Goal: Information Seeking & Learning: Learn about a topic

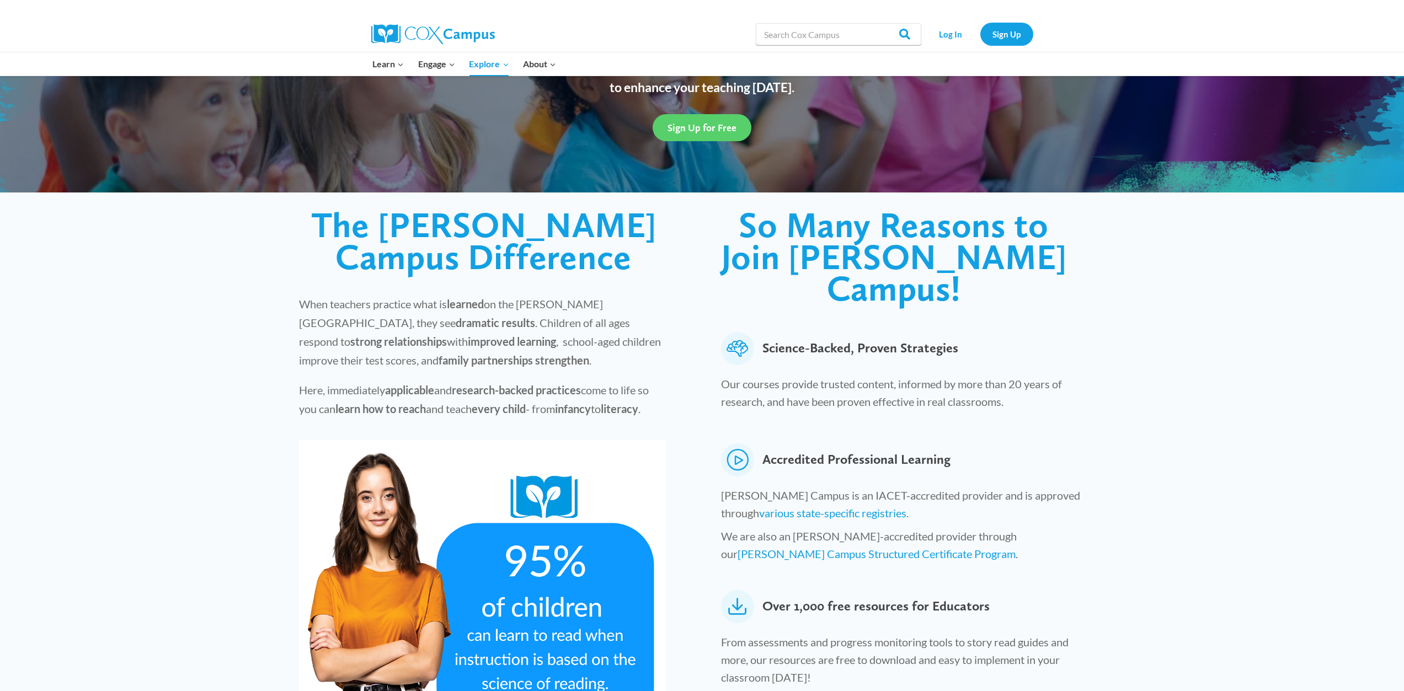
scroll to position [166, 0]
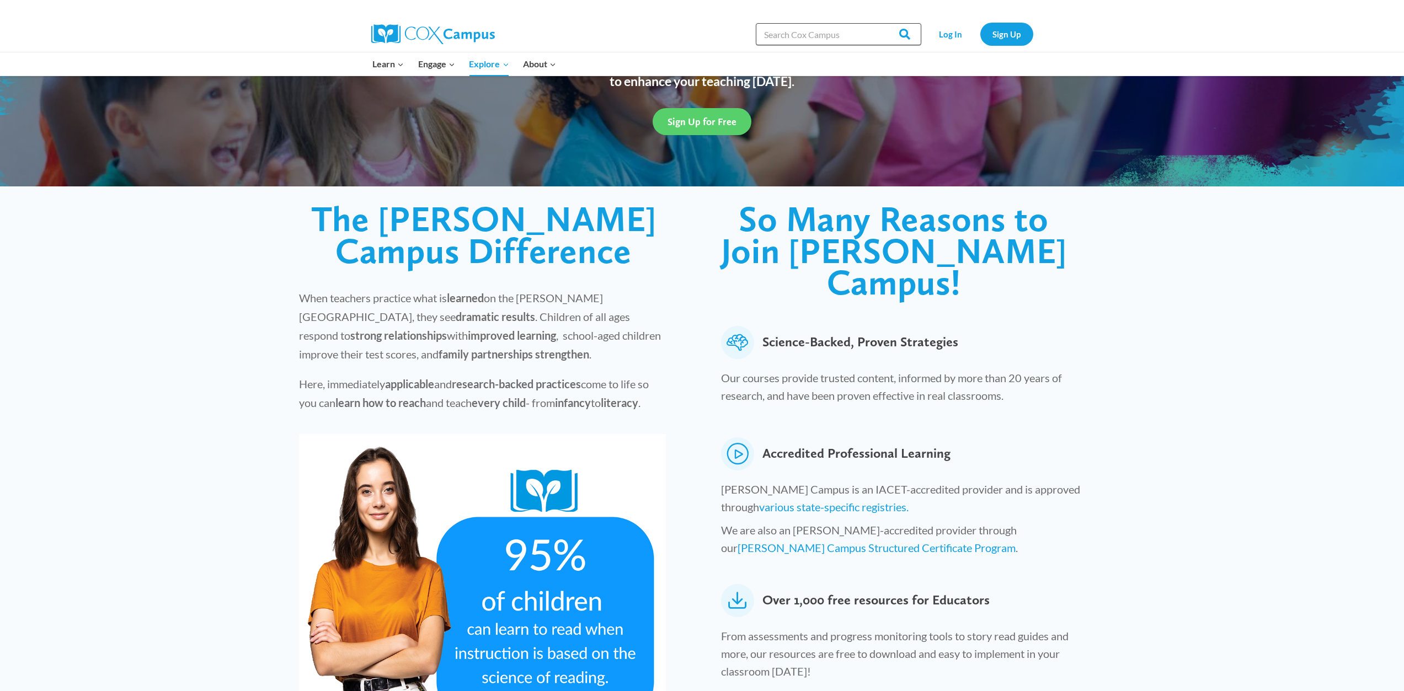
click at [805, 30] on input "Search in [URL][DOMAIN_NAME]" at bounding box center [839, 34] width 166 height 22
type input "READ"
click at [879, 23] on input "Search" at bounding box center [900, 34] width 43 height 22
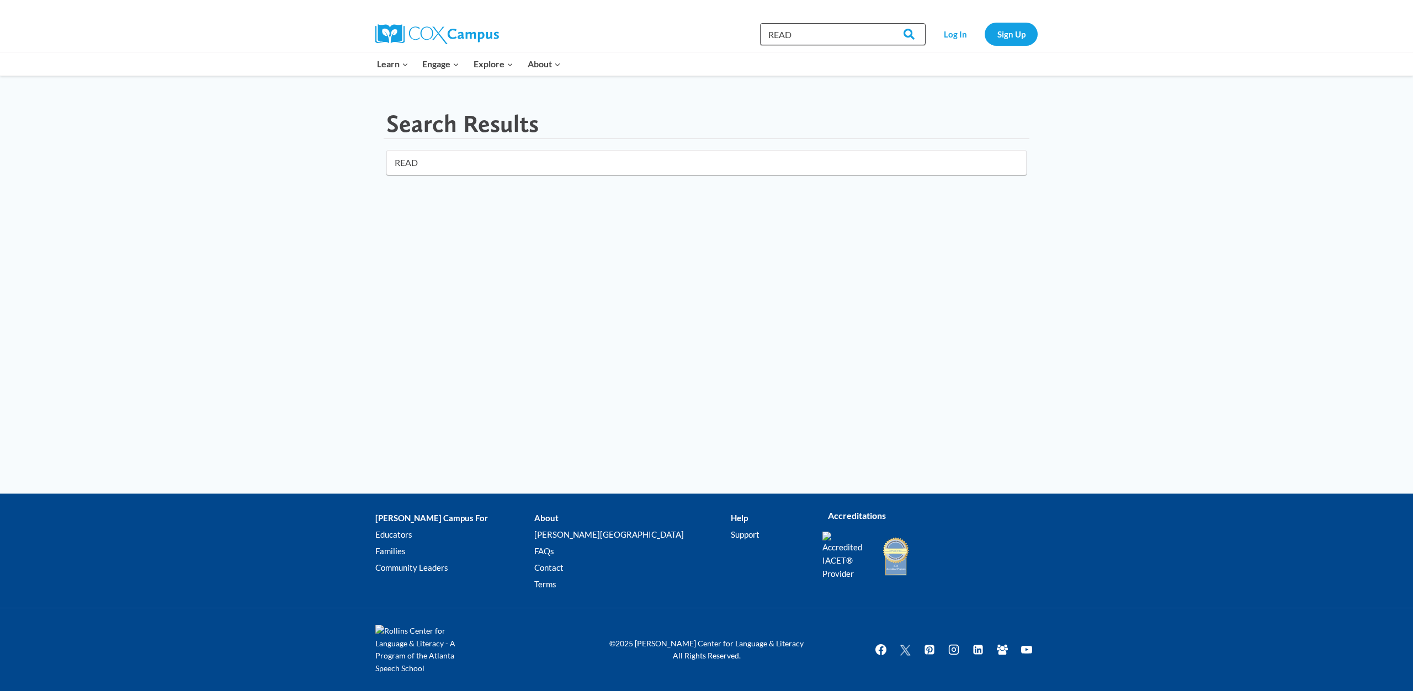
click at [820, 31] on input "READ" at bounding box center [843, 34] width 166 height 22
click at [408, 227] on link "All Courses" at bounding box center [434, 228] width 129 height 21
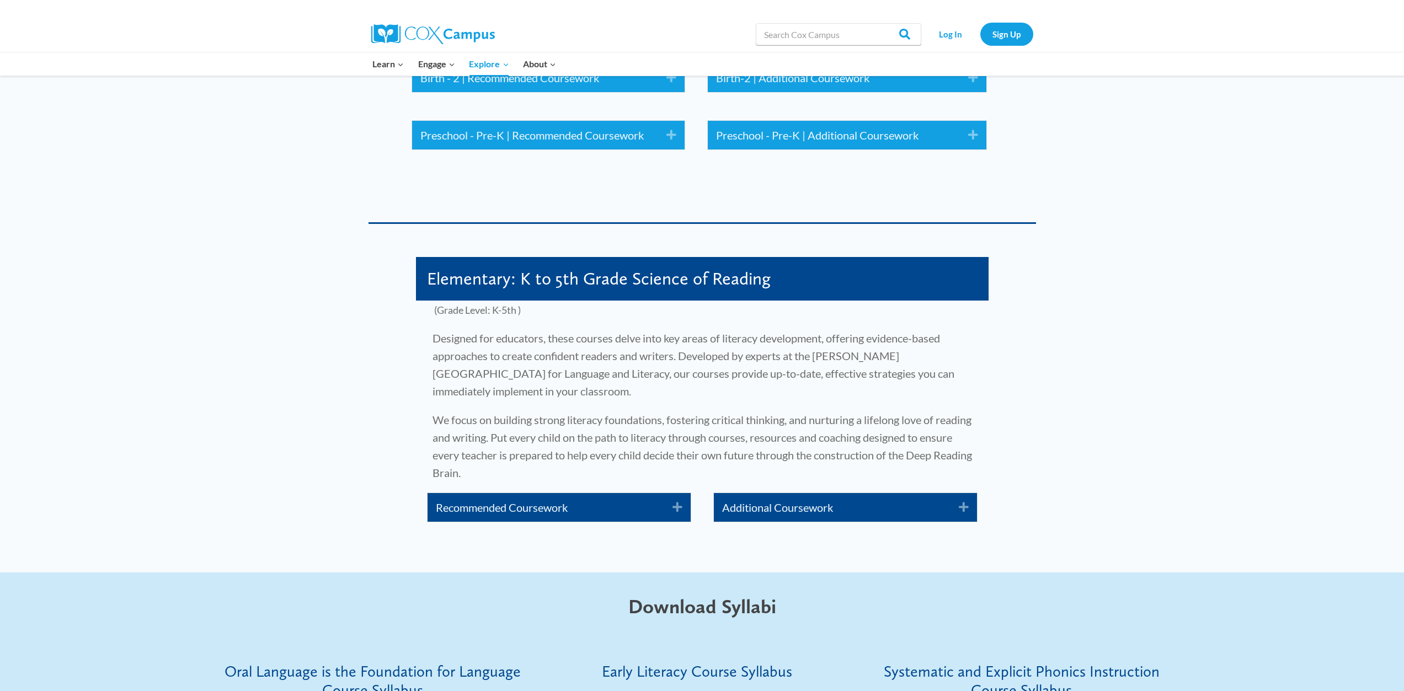
scroll to position [1656, 0]
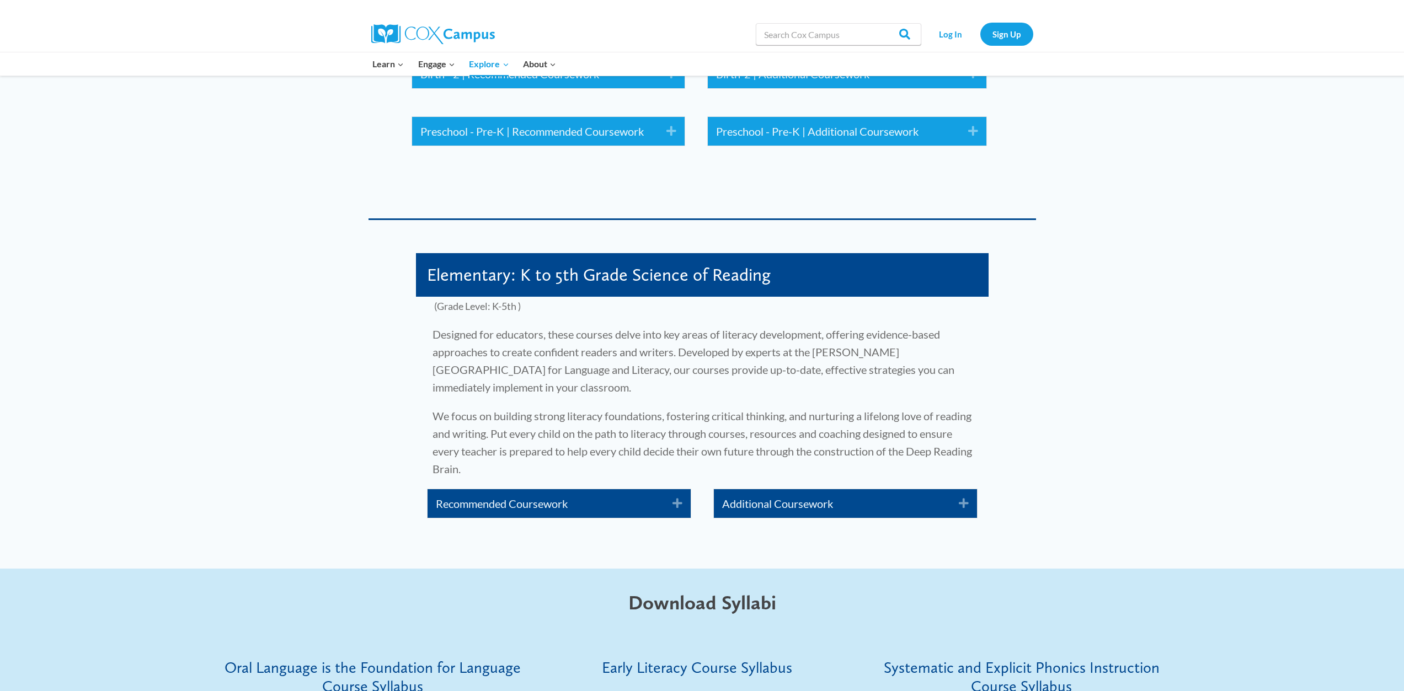
click at [676, 495] on icon "Expand" at bounding box center [673, 504] width 18 height 18
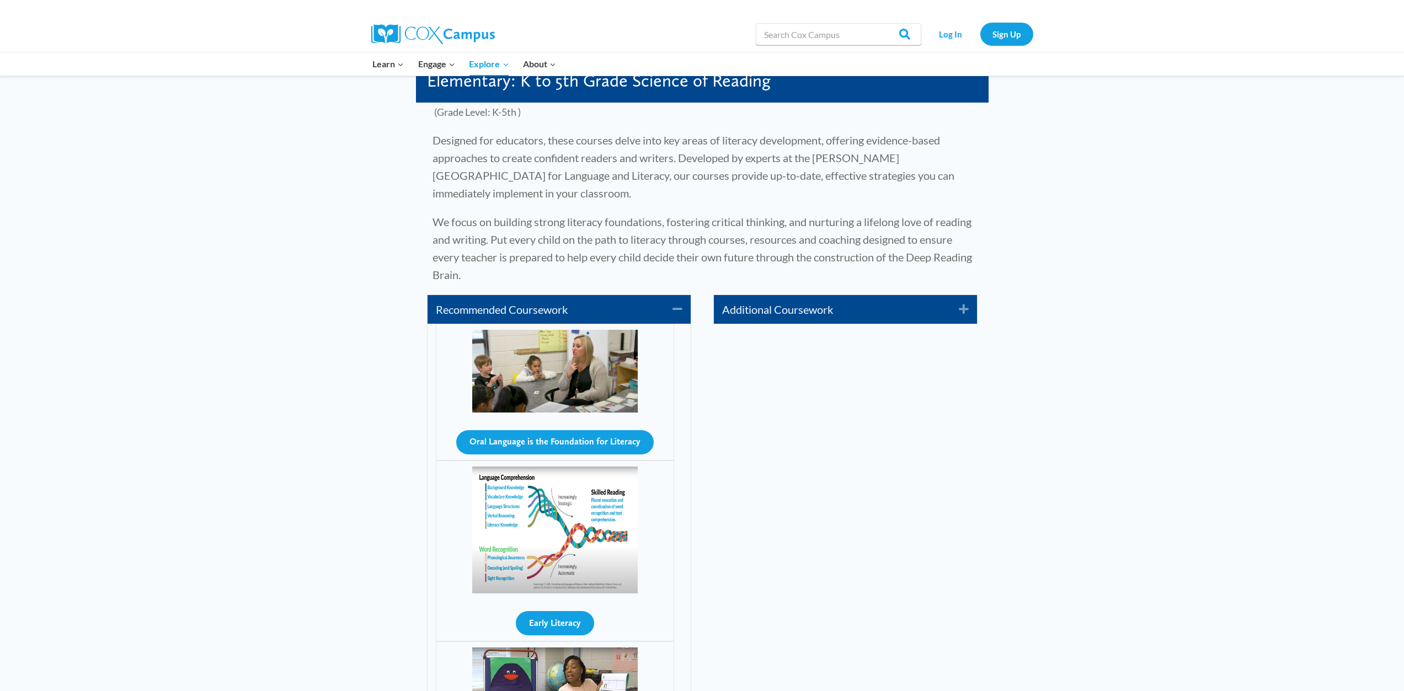
scroll to position [1876, 0]
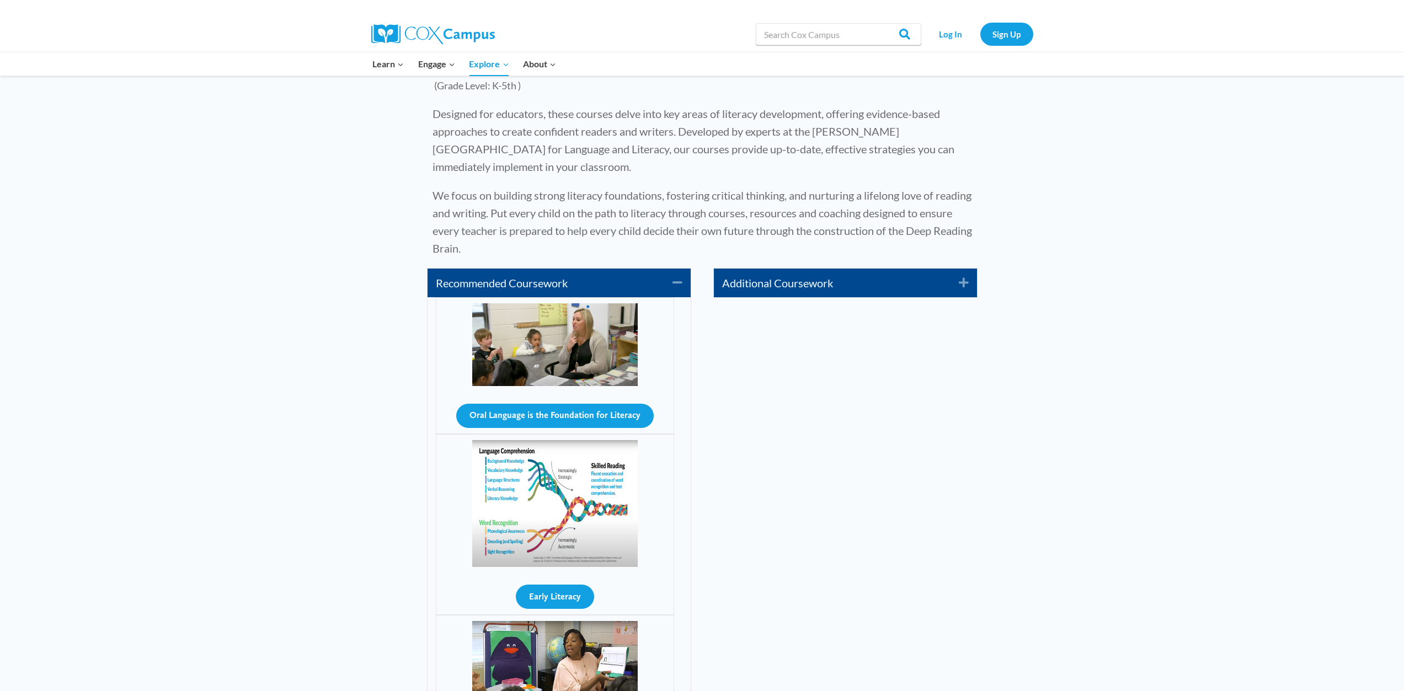
click at [959, 274] on icon "Expand" at bounding box center [960, 283] width 18 height 18
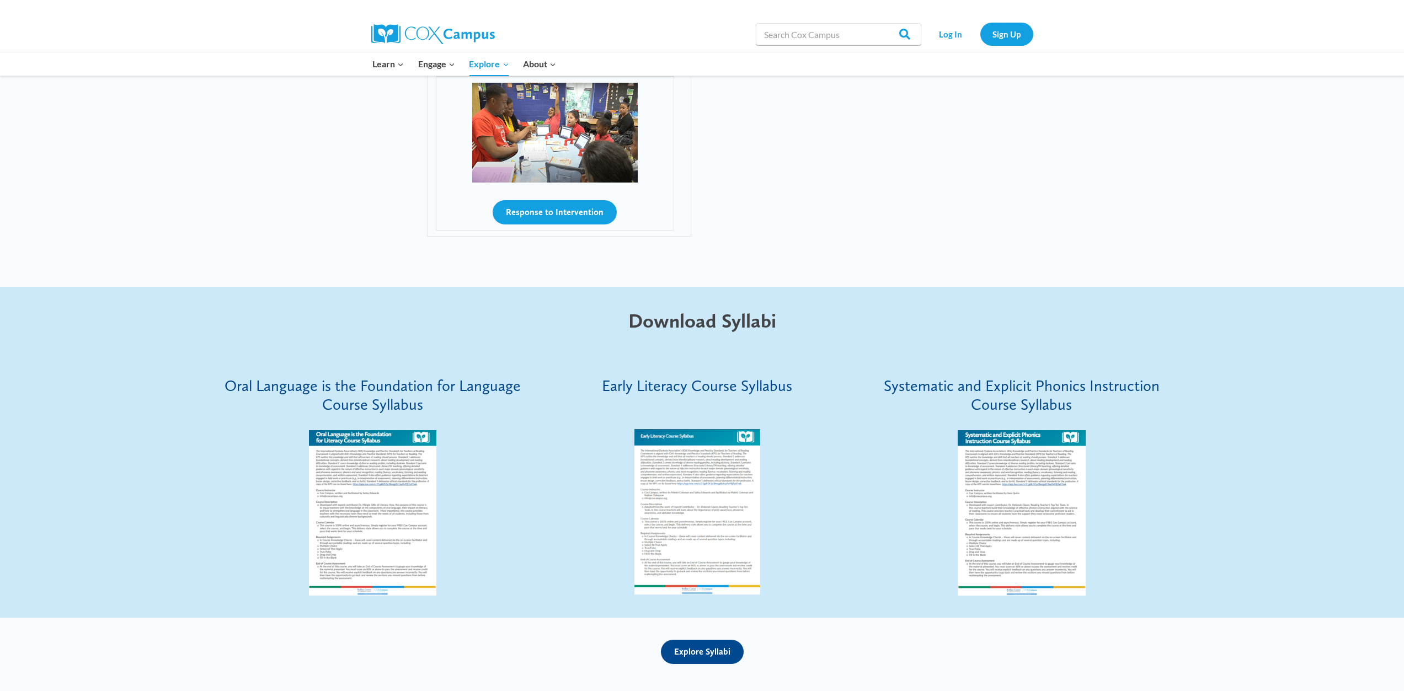
scroll to position [3366, 0]
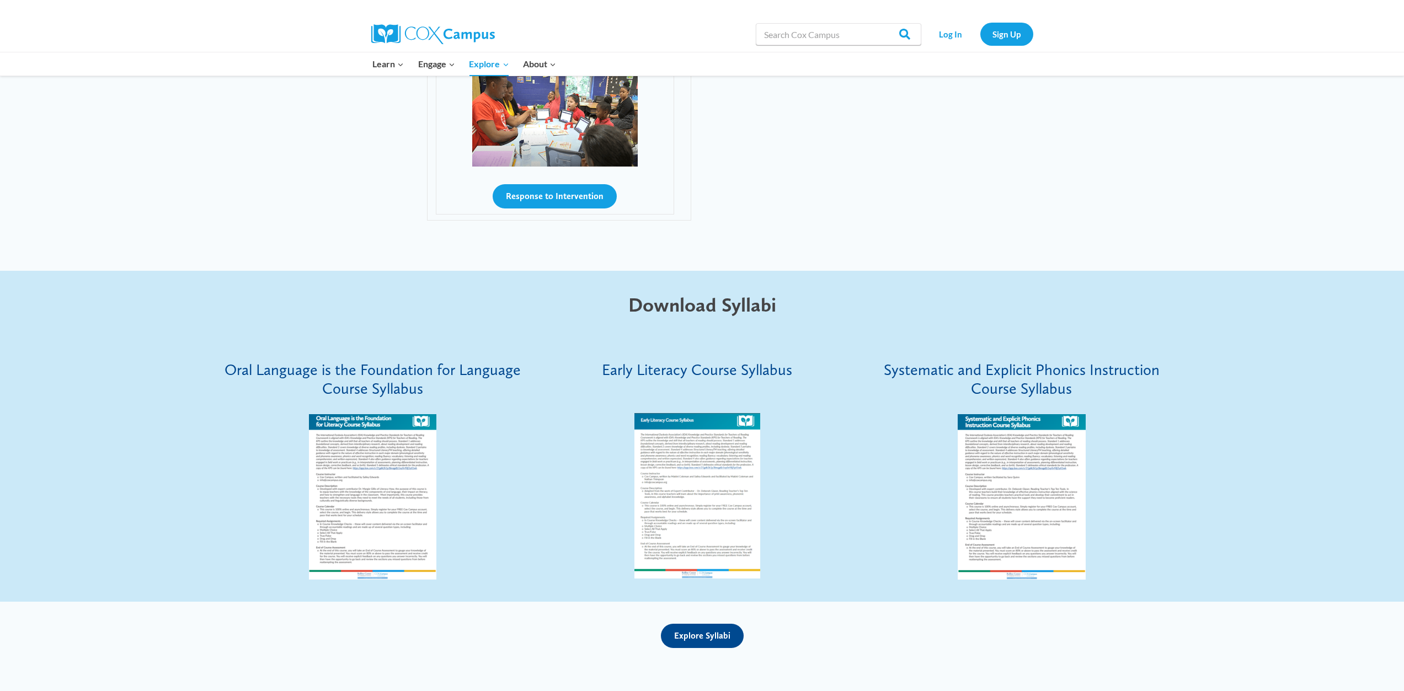
click at [391, 438] on img at bounding box center [372, 497] width 127 height 166
